Goal: Check status: Check status

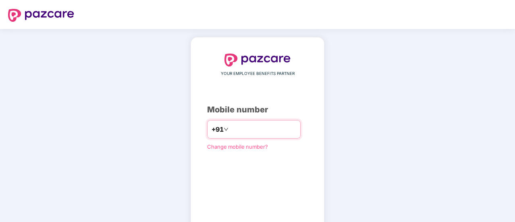
click at [261, 122] on div "+91" at bounding box center [253, 129] width 93 height 19
click at [263, 143] on div "Change mobile number?" at bounding box center [257, 146] width 101 height 8
click at [263, 132] on input "number" at bounding box center [263, 129] width 66 height 13
type input "**********"
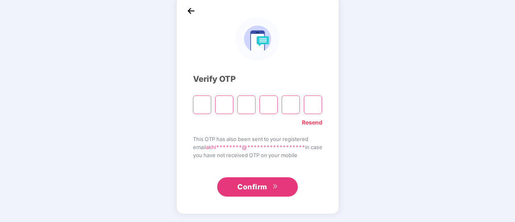
scroll to position [40, 0]
type input "*"
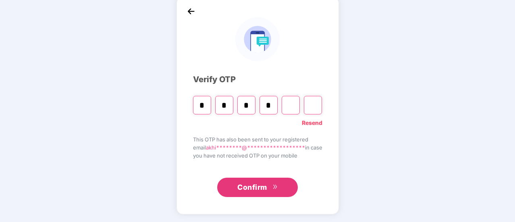
type input "*"
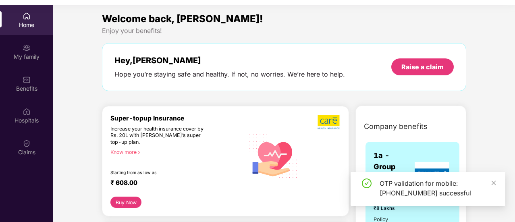
scroll to position [45, 0]
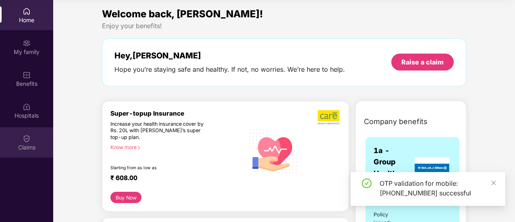
click at [27, 147] on div "Claims" at bounding box center [26, 147] width 53 height 8
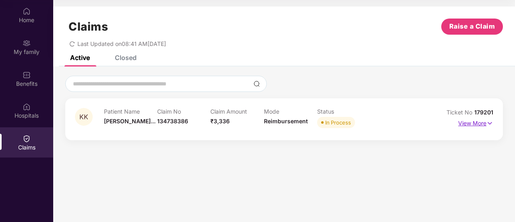
click at [479, 122] on p "View More" at bounding box center [475, 122] width 35 height 11
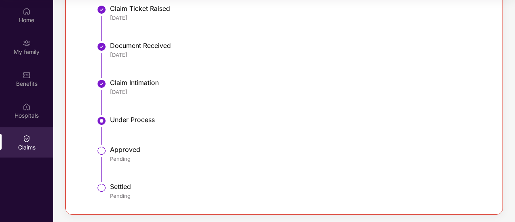
scroll to position [68, 0]
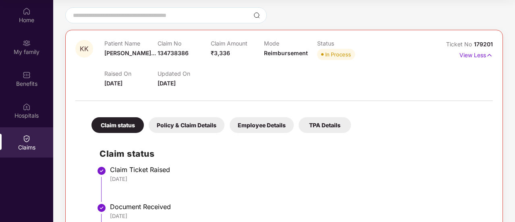
click at [225, 121] on div "Claim status Policy & Claim Details Employee Details TPA Details" at bounding box center [216, 121] width 267 height 24
click at [218, 122] on div "Policy & Claim Details" at bounding box center [187, 125] width 76 height 16
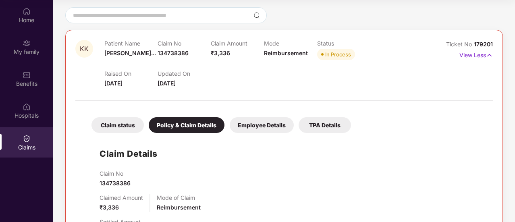
click at [264, 130] on div "Employee Details" at bounding box center [262, 125] width 64 height 16
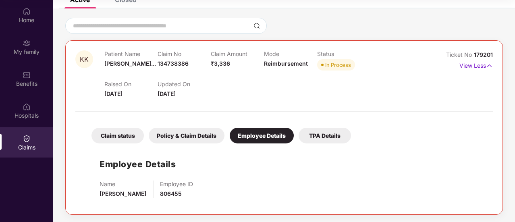
click at [327, 129] on div "TPA Details" at bounding box center [324, 136] width 52 height 16
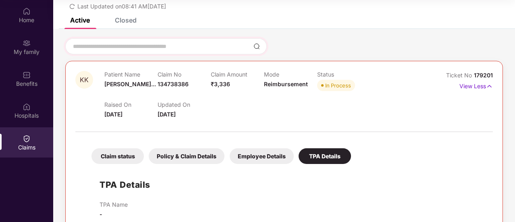
scroll to position [0, 0]
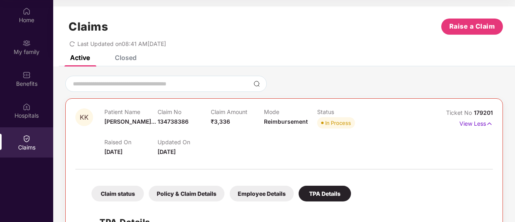
click at [133, 55] on div "Closed" at bounding box center [126, 58] width 22 height 8
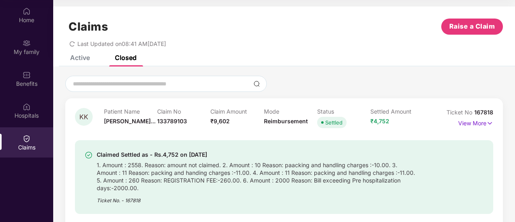
scroll to position [40, 0]
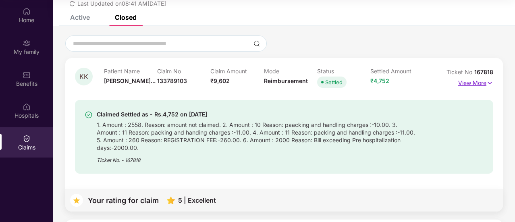
click at [479, 79] on p "View More" at bounding box center [475, 82] width 35 height 11
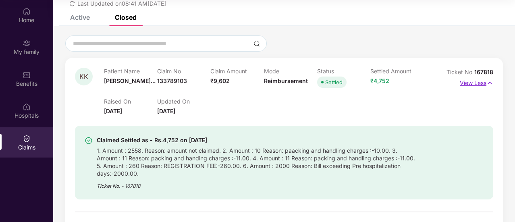
click at [488, 82] on img at bounding box center [489, 83] width 7 height 9
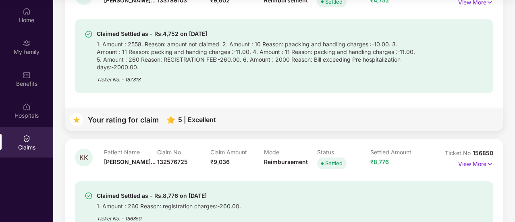
scroll to position [81, 0]
